Goal: Task Accomplishment & Management: Use online tool/utility

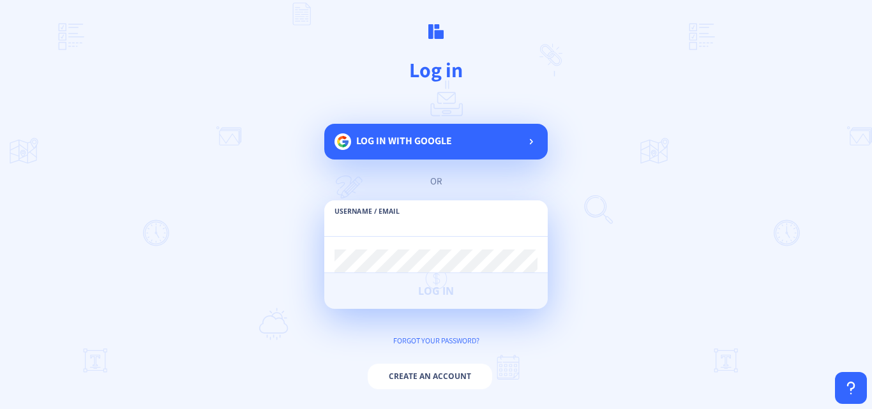
paste input "[EMAIL_ADDRESS][DOMAIN_NAME]"
type input "[EMAIL_ADDRESS][DOMAIN_NAME]"
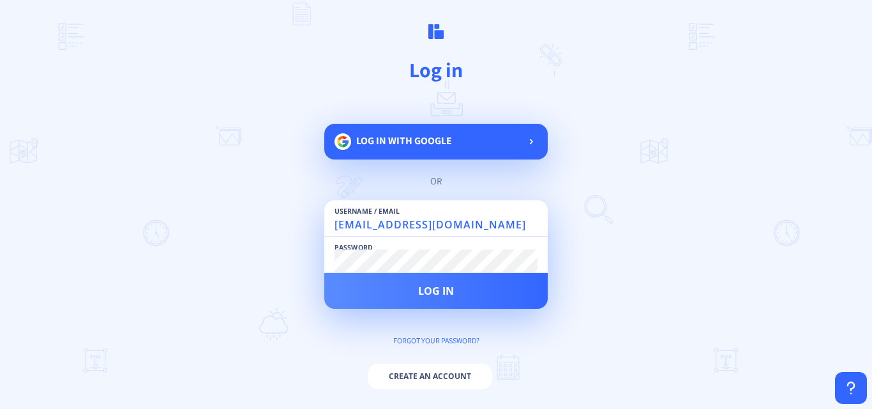
click at [324, 273] on button "Log in" at bounding box center [435, 291] width 223 height 36
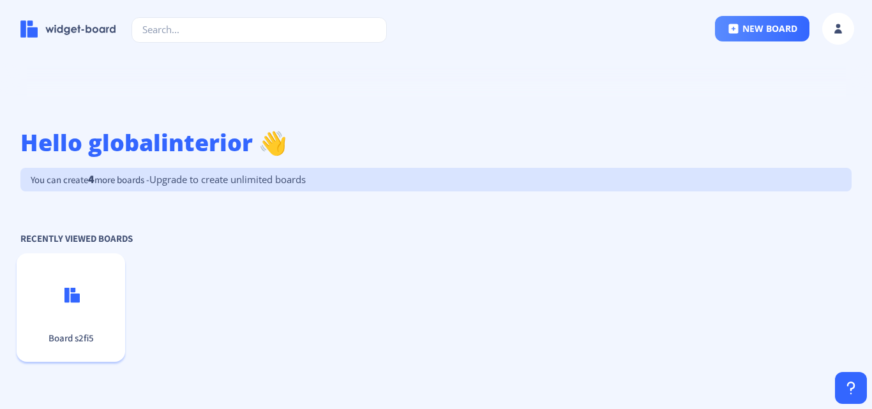
click at [59, 309] on div "Board s2fi5" at bounding box center [71, 308] width 108 height 72
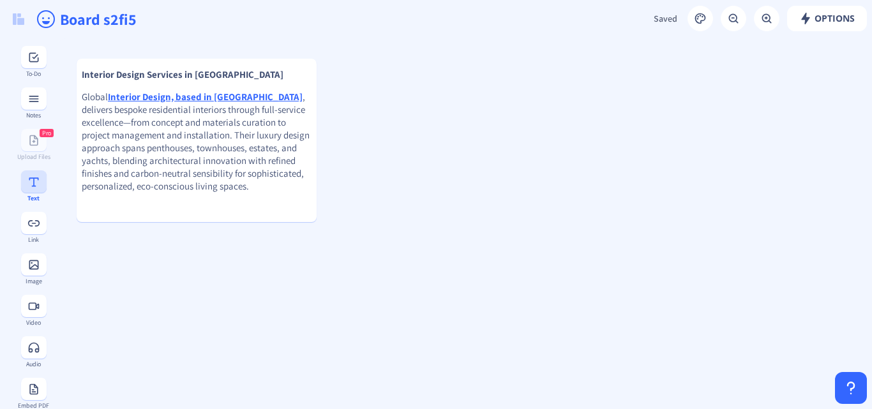
click at [31, 184] on rect at bounding box center [33, 181] width 13 height 13
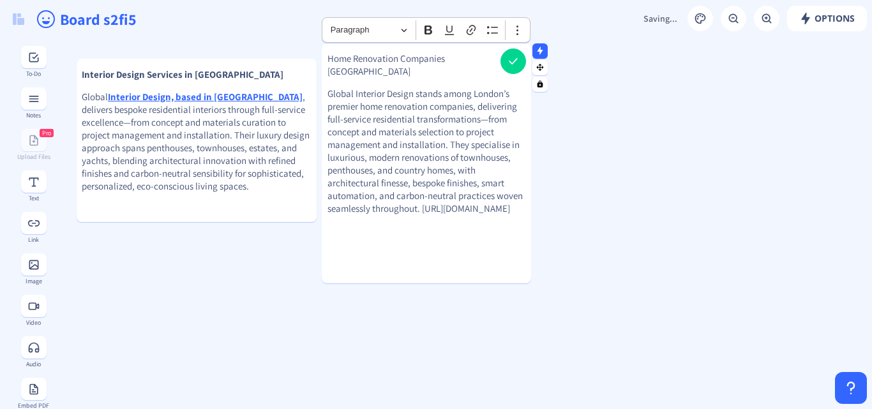
drag, startPoint x: 385, startPoint y: 221, endPoint x: 324, endPoint y: 210, distance: 62.2
click at [324, 210] on gridster-item "Home Renovation Companies London Global Interior Design stands among London’s p…" at bounding box center [426, 163] width 209 height 240
drag, startPoint x: 362, startPoint y: 93, endPoint x: 473, endPoint y: 96, distance: 111.1
click at [473, 96] on p "Global Interior Design stands among London’s premier home renovation companies,…" at bounding box center [426, 151] width 198 height 128
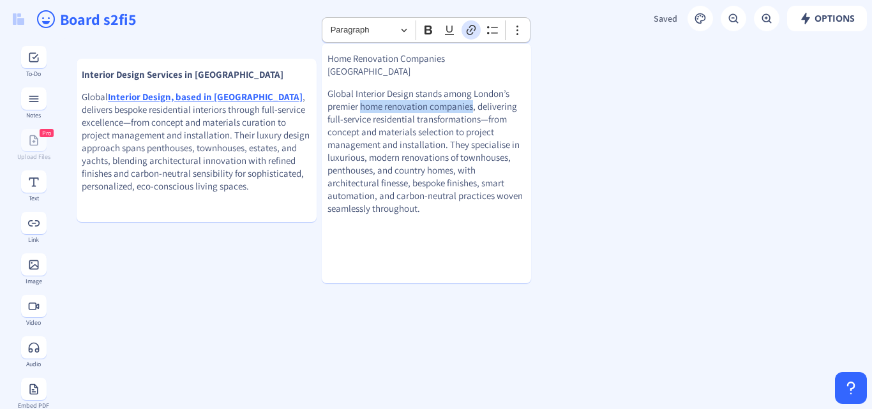
click at [471, 30] on icon "Editor toolbar" at bounding box center [470, 30] width 9 height 10
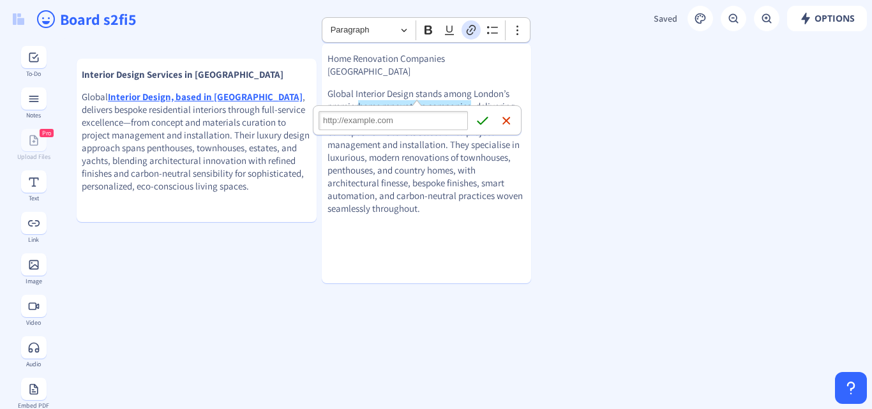
type input "[URL][DOMAIN_NAME]"
click at [482, 123] on icon "submit" at bounding box center [482, 121] width 11 height 8
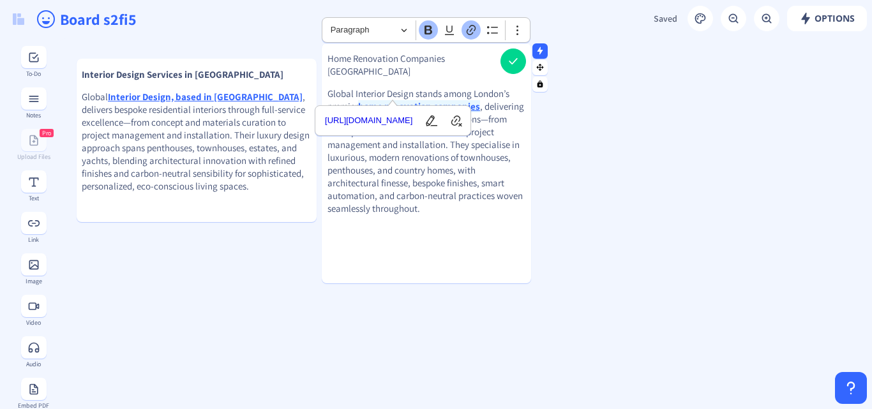
click at [480, 59] on p "Home Renovation Companies [GEOGRAPHIC_DATA]" at bounding box center [426, 65] width 198 height 26
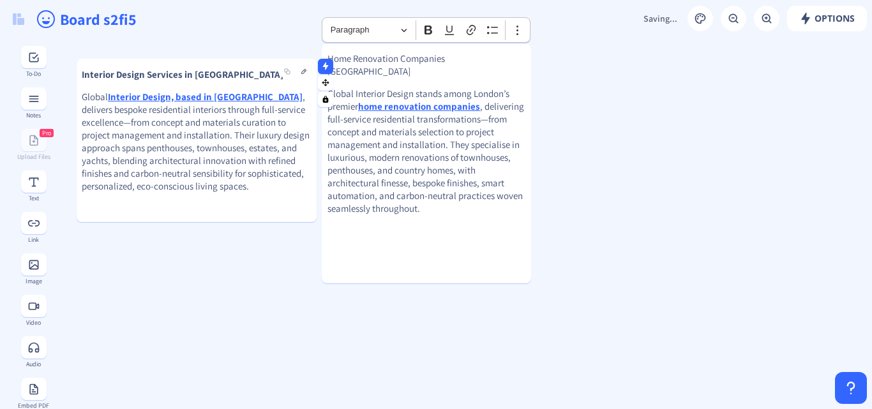
drag, startPoint x: 483, startPoint y: 59, endPoint x: 313, endPoint y: 61, distance: 169.8
drag, startPoint x: 475, startPoint y: 58, endPoint x: 293, endPoint y: 58, distance: 181.9
click at [344, 58] on p "Home Renovation Companies [GEOGRAPHIC_DATA]" at bounding box center [426, 65] width 198 height 26
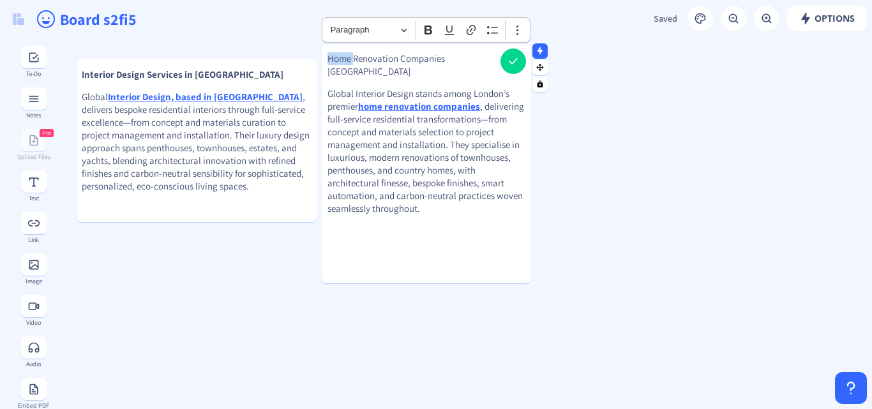
click at [344, 58] on p "Home Renovation Companies [GEOGRAPHIC_DATA]" at bounding box center [426, 65] width 198 height 26
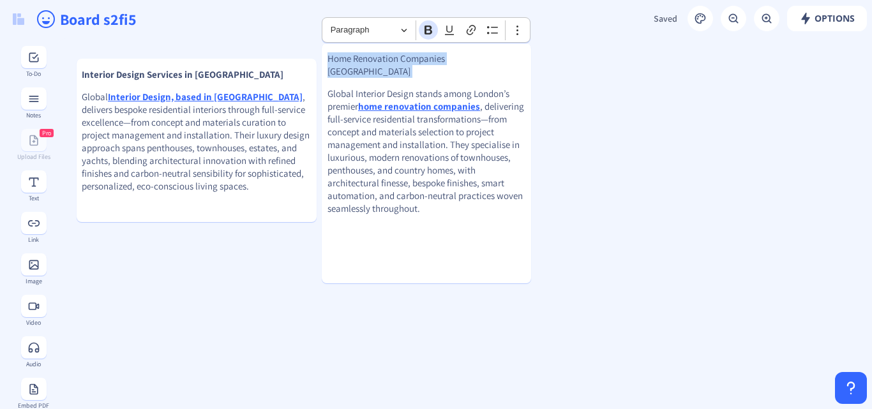
click at [425, 26] on icon "Editor toolbar" at bounding box center [428, 30] width 13 height 13
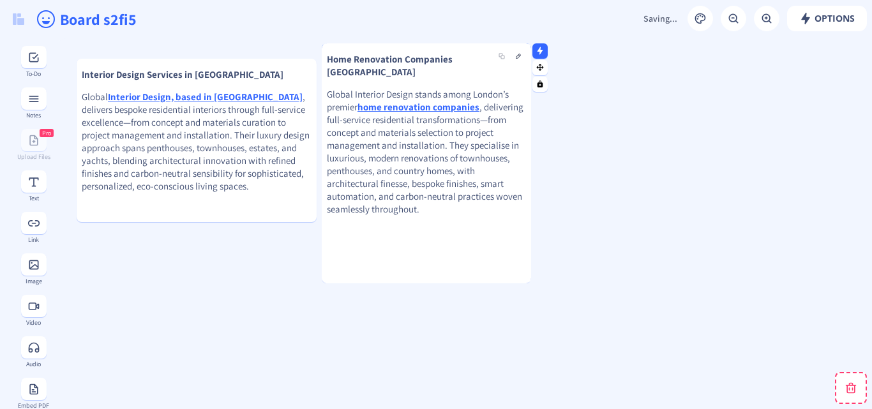
click at [480, 185] on p "Global Interior Design stands among London’s premier home renovation companies …" at bounding box center [426, 152] width 199 height 128
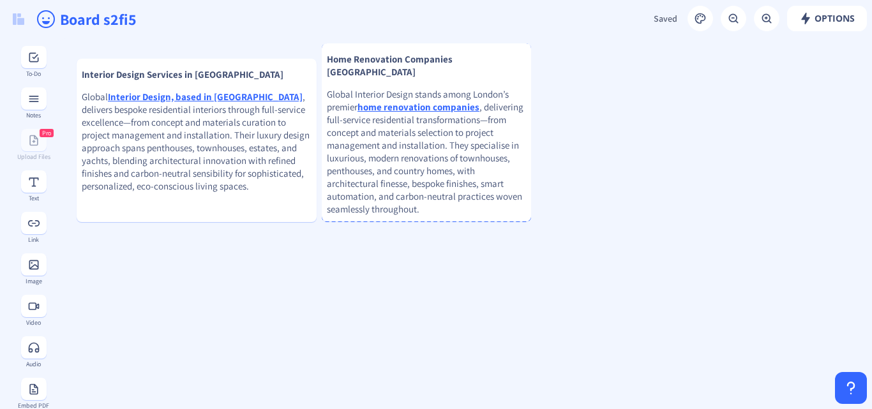
drag, startPoint x: 470, startPoint y: 282, endPoint x: 485, endPoint y: 220, distance: 63.6
click at [485, 220] on div at bounding box center [426, 219] width 209 height 3
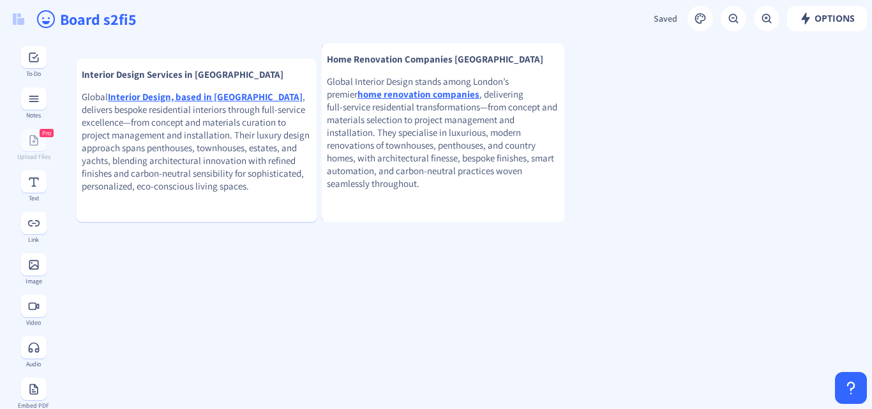
drag, startPoint x: 529, startPoint y: 132, endPoint x: 562, endPoint y: 133, distance: 33.2
click at [562, 133] on div at bounding box center [561, 132] width 6 height 179
